Goal: Task Accomplishment & Management: Manage account settings

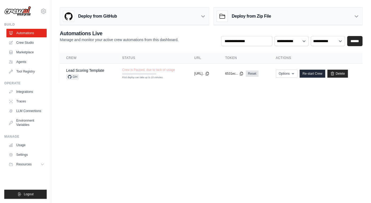
click at [102, 84] on main "Deploy from GitHub Deploy your project directly from GitHub. Select a repositor…" at bounding box center [211, 48] width 320 height 96
click at [102, 78] on div "GH" at bounding box center [85, 76] width 38 height 5
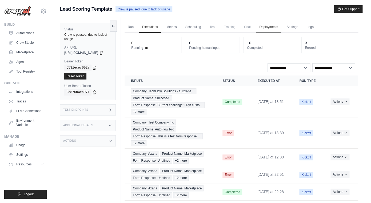
click at [281, 28] on link "Deployments" at bounding box center [268, 27] width 25 height 11
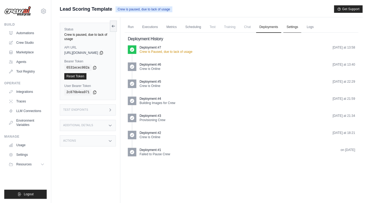
click at [298, 28] on link "Settings" at bounding box center [292, 27] width 18 height 11
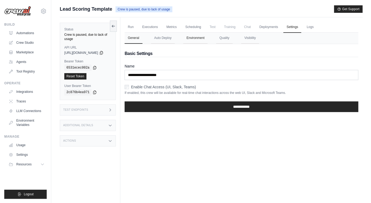
click at [206, 37] on button "Environment" at bounding box center [195, 38] width 24 height 11
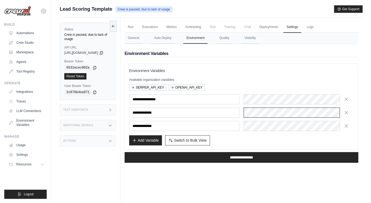
click at [288, 116] on div at bounding box center [299, 113] width 110 height 10
click at [253, 141] on div "Add Variable Switch to Bulk View Switch to Table View" at bounding box center [241, 140] width 225 height 10
click at [27, 123] on link "Environment Variables" at bounding box center [27, 122] width 40 height 13
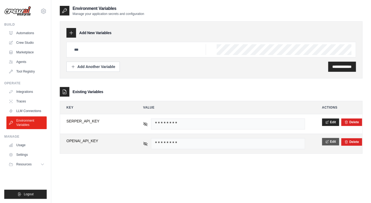
click at [330, 140] on button "Edit" at bounding box center [330, 141] width 17 height 7
click at [323, 144] on button "Save" at bounding box center [329, 141] width 14 height 7
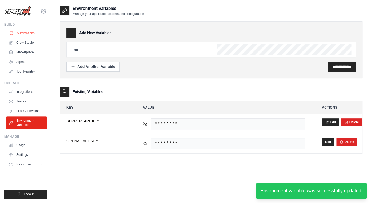
click at [24, 32] on link "Automations" at bounding box center [27, 33] width 40 height 9
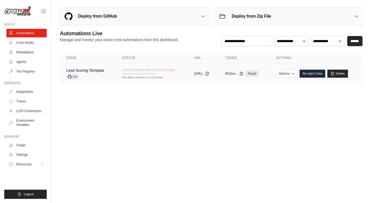
click at [192, 80] on td "copied https://lead-sco..." at bounding box center [203, 74] width 31 height 21
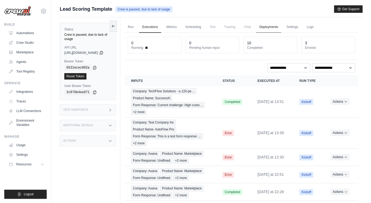
click at [277, 24] on link "Deployments" at bounding box center [268, 27] width 25 height 11
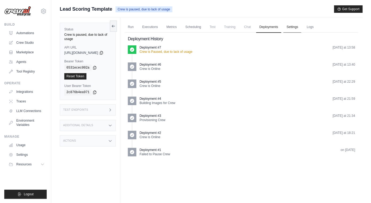
click at [297, 30] on link "Settings" at bounding box center [292, 27] width 18 height 11
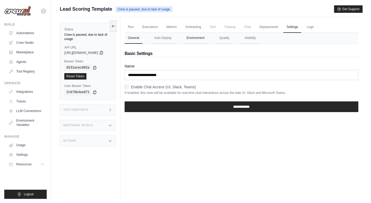
click at [196, 41] on button "Environment" at bounding box center [195, 38] width 24 height 11
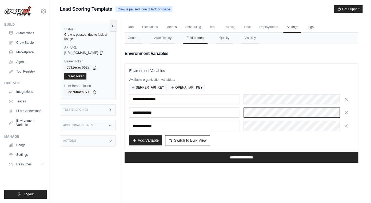
click at [255, 113] on div at bounding box center [299, 113] width 110 height 10
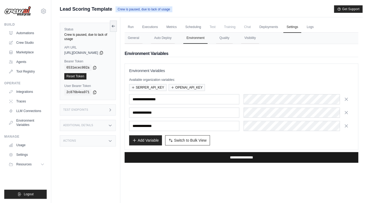
click at [246, 161] on input "**********" at bounding box center [242, 157] width 234 height 11
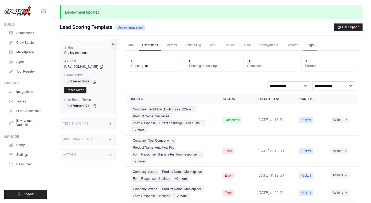
click at [317, 45] on link "Logs" at bounding box center [309, 45] width 13 height 11
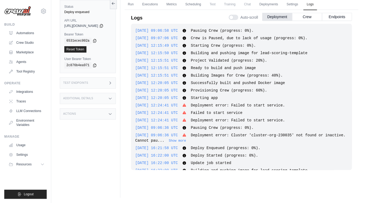
scroll to position [734, 0]
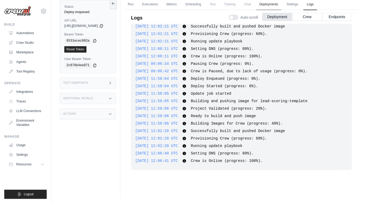
click at [269, 4] on link "Deployments" at bounding box center [268, 4] width 25 height 11
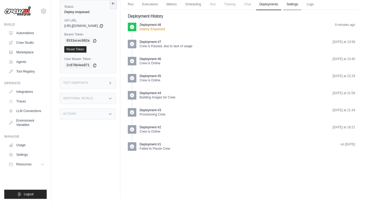
click at [300, 6] on link "Settings" at bounding box center [292, 4] width 18 height 11
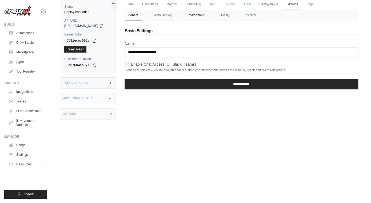
click at [205, 20] on button "Environment" at bounding box center [195, 15] width 24 height 11
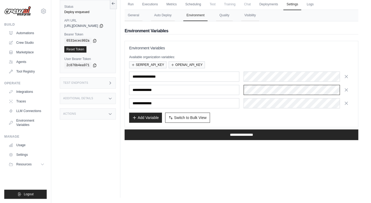
click at [270, 93] on div at bounding box center [299, 90] width 110 height 10
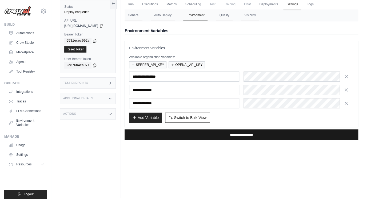
click at [230, 136] on input "**********" at bounding box center [242, 134] width 234 height 11
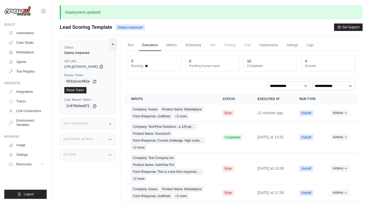
click at [149, 46] on link "Executions" at bounding box center [150, 45] width 22 height 11
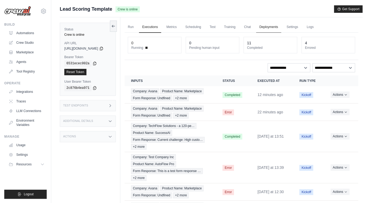
click at [275, 28] on link "Deployments" at bounding box center [268, 27] width 25 height 11
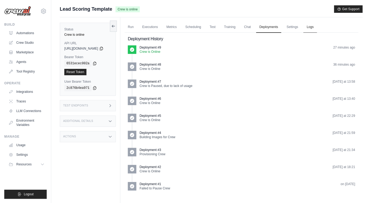
click at [317, 28] on link "Logs" at bounding box center [309, 27] width 13 height 11
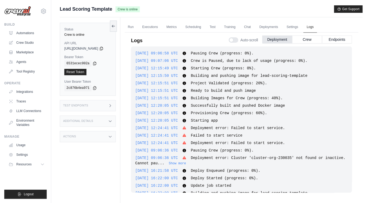
scroll to position [824, 0]
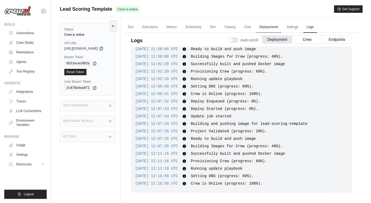
click at [281, 27] on link "Deployments" at bounding box center [268, 27] width 25 height 11
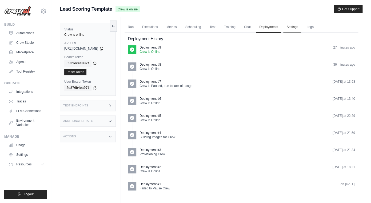
click at [301, 28] on link "Settings" at bounding box center [292, 27] width 18 height 11
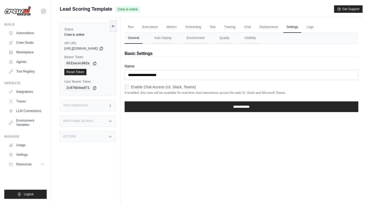
click at [207, 44] on div "General Auto Deploy Environment Quality Visibility" at bounding box center [242, 38] width 234 height 11
click at [201, 38] on button "Environment" at bounding box center [195, 38] width 24 height 11
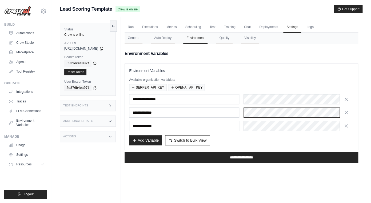
click at [319, 114] on div at bounding box center [299, 113] width 110 height 10
click at [239, 114] on div "**********" at bounding box center [241, 113] width 225 height 10
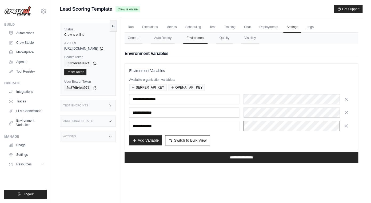
click at [285, 128] on div at bounding box center [299, 126] width 110 height 10
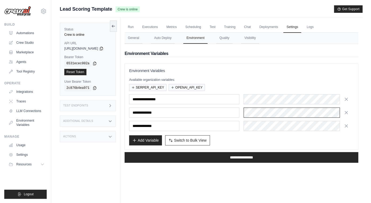
click at [253, 113] on div at bounding box center [299, 113] width 110 height 10
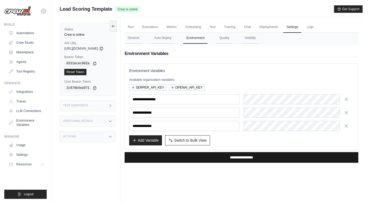
click at [239, 159] on input "**********" at bounding box center [242, 157] width 234 height 11
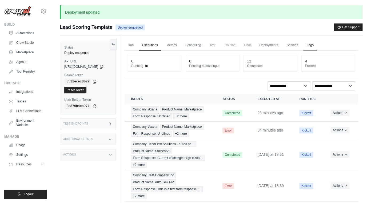
click at [317, 47] on link "Logs" at bounding box center [309, 45] width 13 height 11
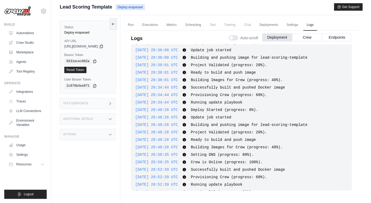
scroll to position [432, 0]
click at [154, 22] on link "Executions" at bounding box center [150, 24] width 22 height 11
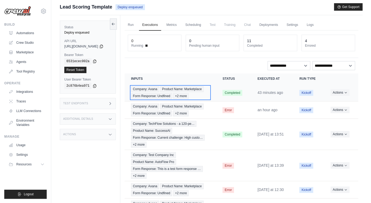
click at [207, 92] on div "Company: Axana Product Name: Marketplace Form Response: Undfined +2 more" at bounding box center [170, 92] width 79 height 13
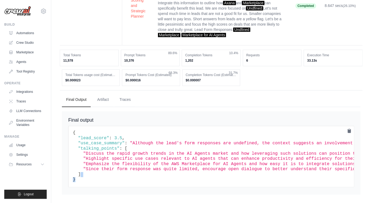
drag, startPoint x: 198, startPoint y: 201, endPoint x: 195, endPoint y: 209, distance: 8.8
click at [195, 187] on pre "{ "lead_score" : 3.5 , "use_case_summary" : "Although the lead's form responses…" at bounding box center [211, 156] width 286 height 61
